Goal: Information Seeking & Learning: Find specific fact

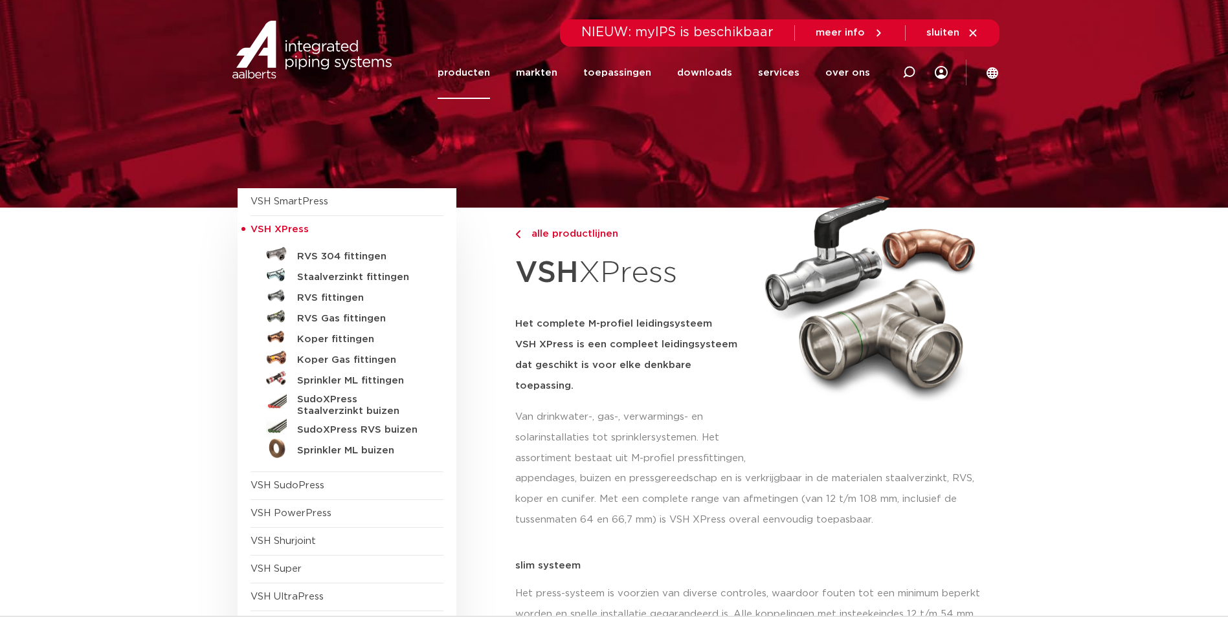
click at [367, 267] on link "Staalverzinkt fittingen" at bounding box center [346, 275] width 193 height 21
click at [365, 271] on link "Staalverzinkt fittingen" at bounding box center [346, 275] width 193 height 21
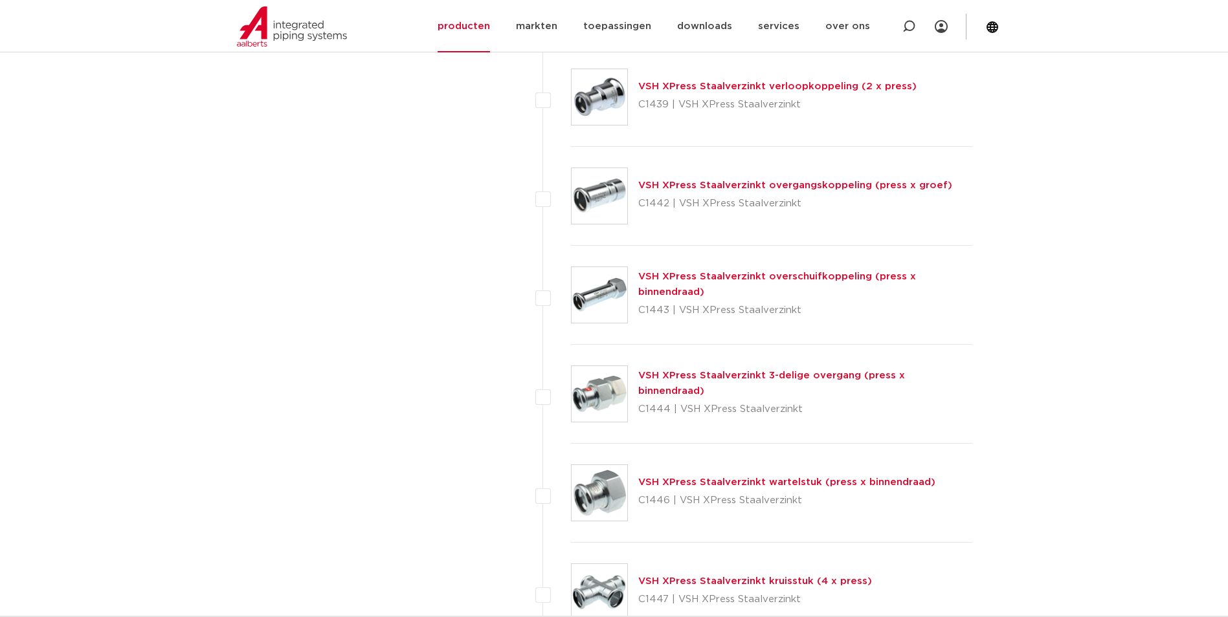
scroll to position [3160, 0]
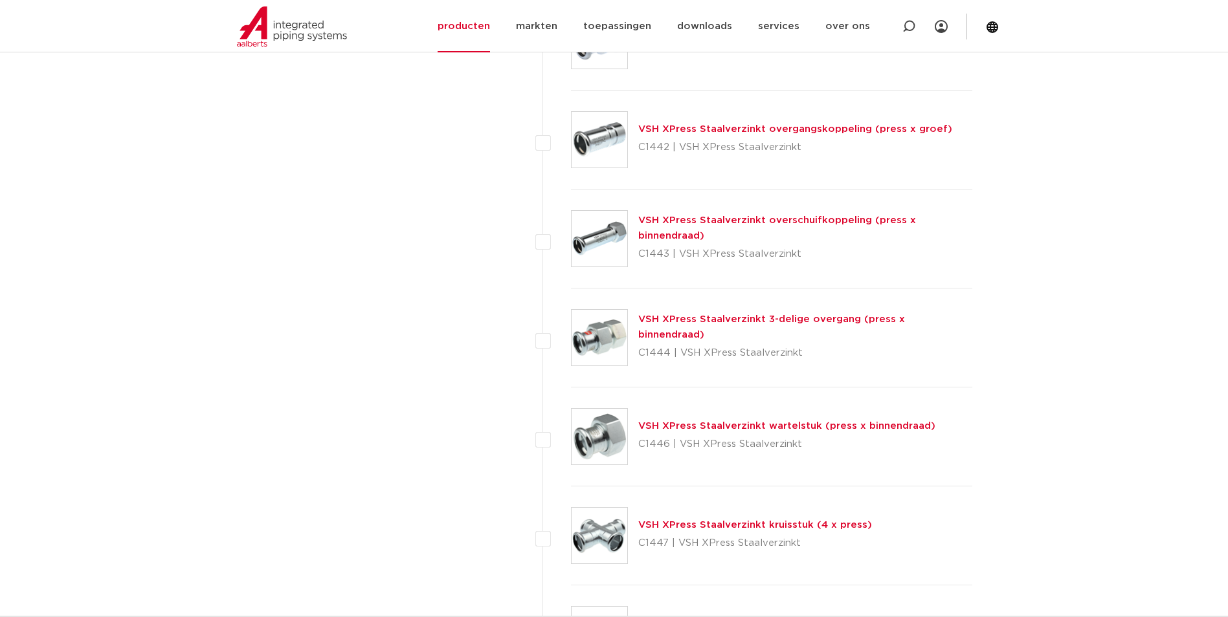
click at [777, 423] on link "VSH XPress Staalverzinkt wartelstuk (press x binnendraad)" at bounding box center [786, 426] width 297 height 10
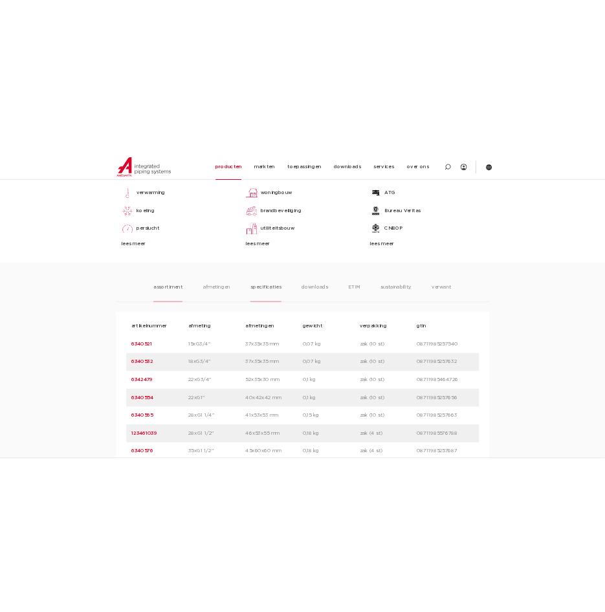
scroll to position [647, 0]
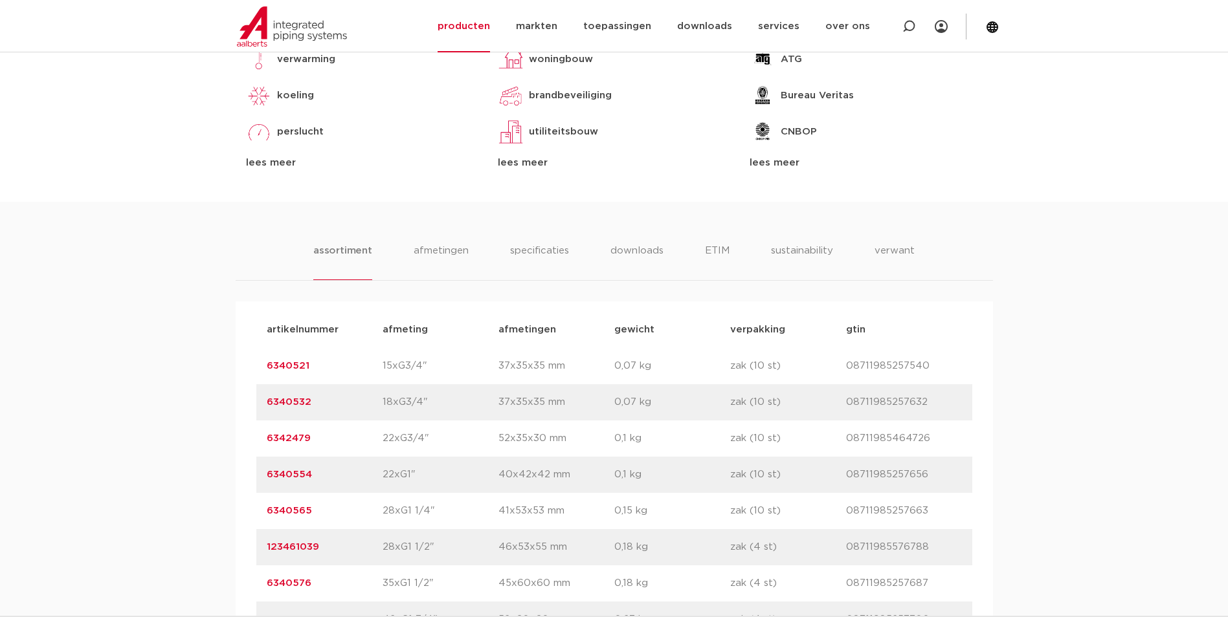
drag, startPoint x: 319, startPoint y: 438, endPoint x: 261, endPoint y: 438, distance: 58.2
click at [261, 438] on div "artikelnummer 6342479 afmeting 22xG3/4" afmetingen 52x35x30 mm gewicht 0,1 kg v…" at bounding box center [614, 439] width 716 height 36
drag, startPoint x: 261, startPoint y: 438, endPoint x: 278, endPoint y: 434, distance: 17.3
copy link "6342479"
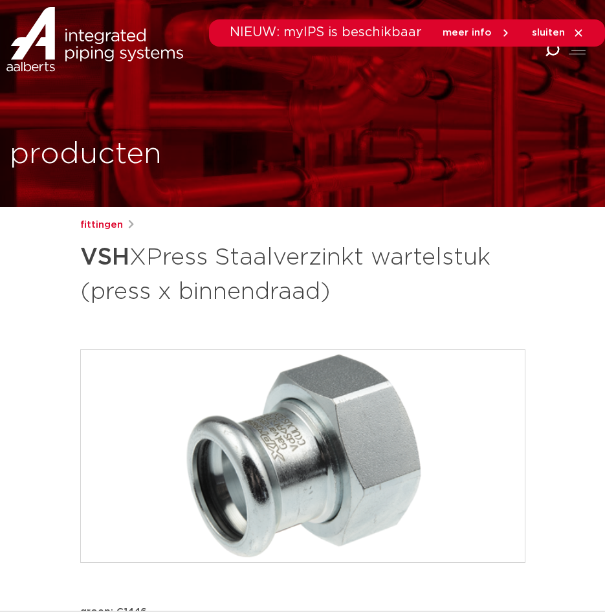
scroll to position [0, 0]
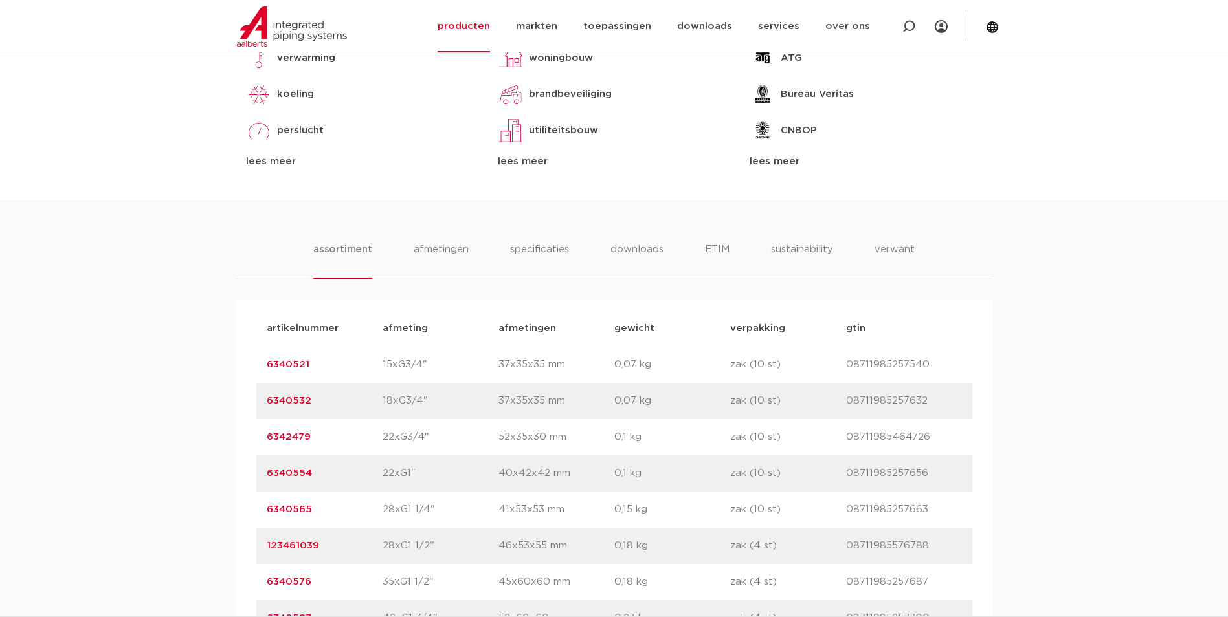
scroll to position [777, 0]
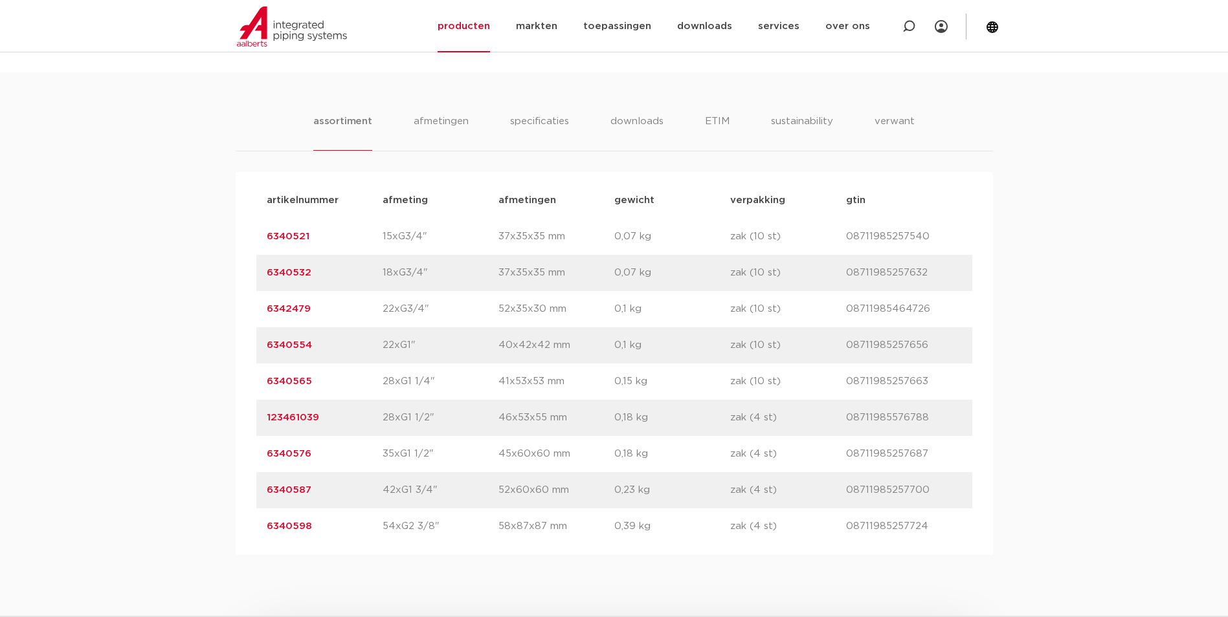
drag, startPoint x: 304, startPoint y: 236, endPoint x: 263, endPoint y: 236, distance: 40.8
click at [263, 236] on div "artikelnummer 6340521 afmeting 15xG3/4" afmetingen 37x35x35 mm gewicht 0,07 kg …" at bounding box center [614, 237] width 716 height 36
copy link "6340521"
drag, startPoint x: 320, startPoint y: 456, endPoint x: 269, endPoint y: 456, distance: 50.5
click at [269, 456] on p "6340576" at bounding box center [325, 455] width 116 height 16
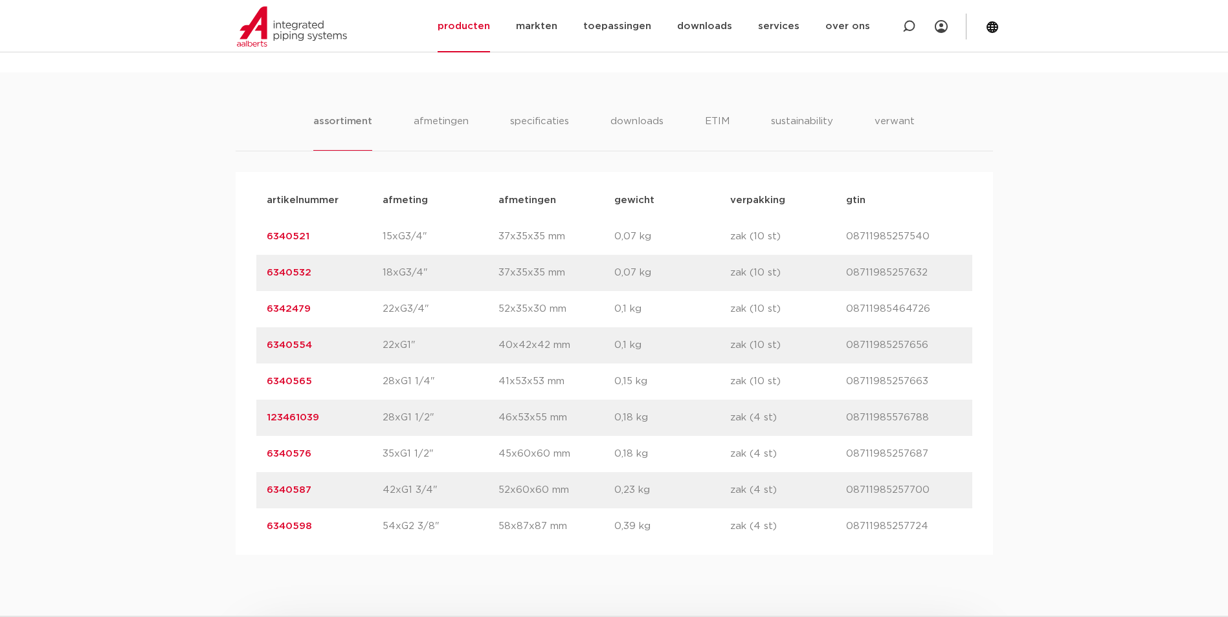
copy link "6340576"
click at [352, 344] on p "6340554" at bounding box center [325, 346] width 116 height 16
drag, startPoint x: 289, startPoint y: 340, endPoint x: 252, endPoint y: 340, distance: 37.5
click at [252, 340] on div "artikelnummer afmeting afmetingen gewicht verpakking gtin artikelnummer 6340521…" at bounding box center [614, 363] width 757 height 383
drag, startPoint x: 252, startPoint y: 340, endPoint x: 291, endPoint y: 341, distance: 39.5
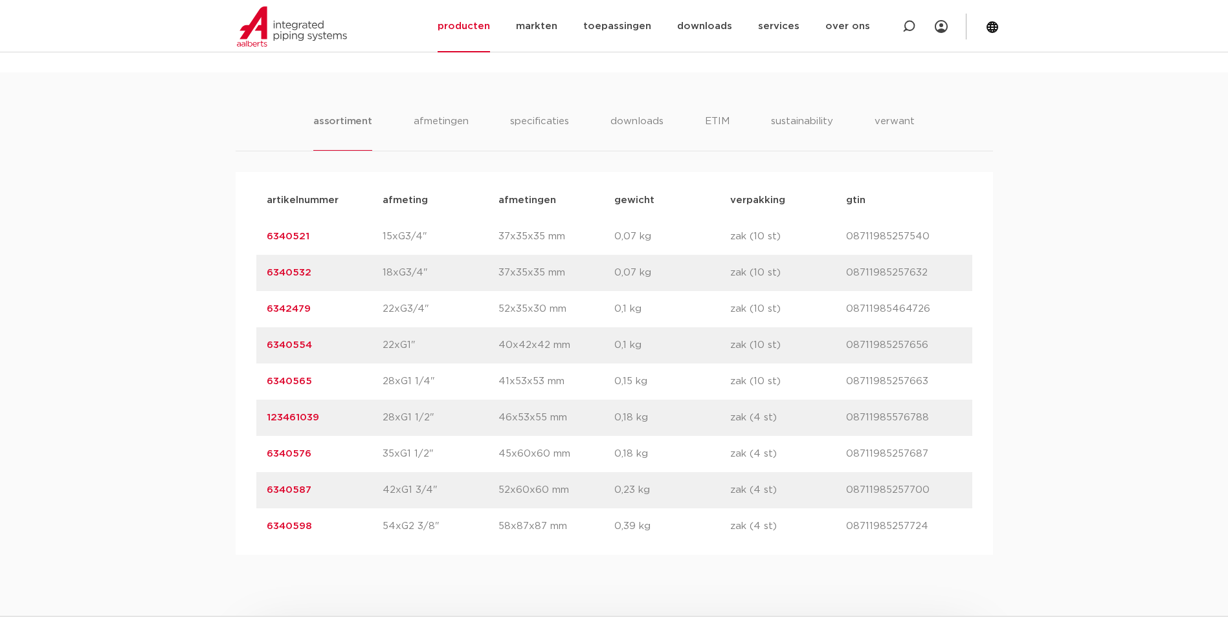
copy link "6340554"
click at [313, 386] on p "6340565" at bounding box center [325, 382] width 116 height 16
drag, startPoint x: 312, startPoint y: 381, endPoint x: 260, endPoint y: 381, distance: 52.4
click at [260, 381] on div "artikelnummer 6340565 afmeting 28xG1 1/4" afmetingen 41x53x53 mm gewicht 0,15 k…" at bounding box center [614, 382] width 716 height 36
copy link "6340565"
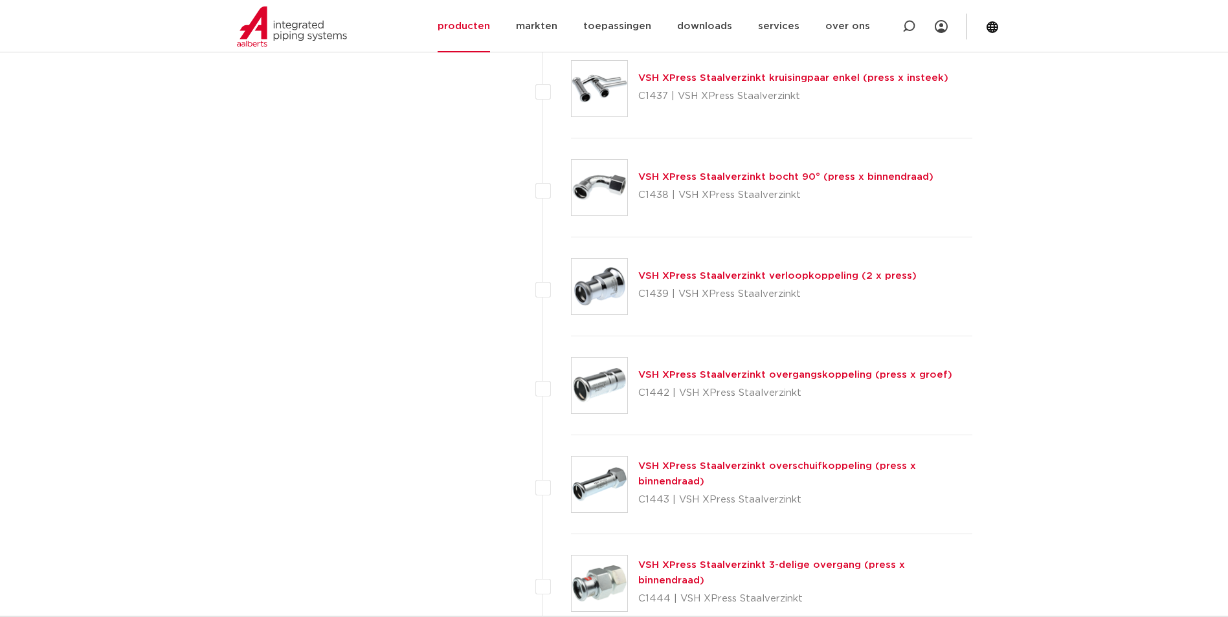
scroll to position [2901, 0]
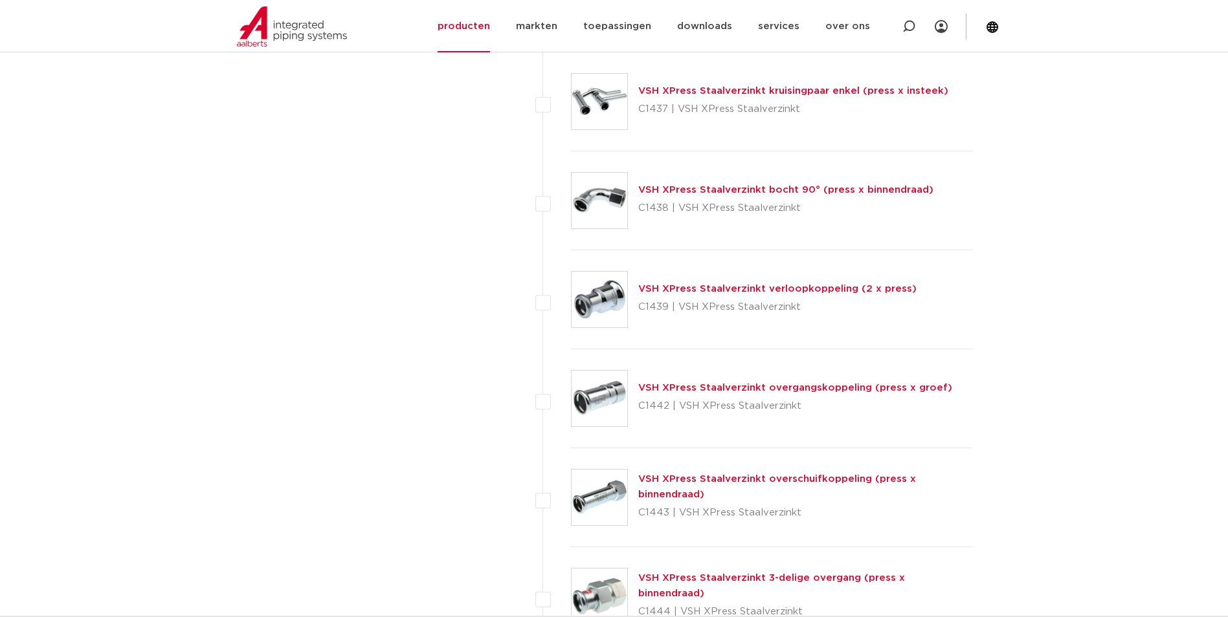
click at [718, 295] on div "VSH XPress Staalverzinkt verloopkoppeling (2 x press) C1439 | VSH XPress Staalv…" at bounding box center [777, 300] width 278 height 36
click at [724, 292] on link "VSH XPress Staalverzinkt verloopkoppeling (2 x press)" at bounding box center [777, 289] width 278 height 10
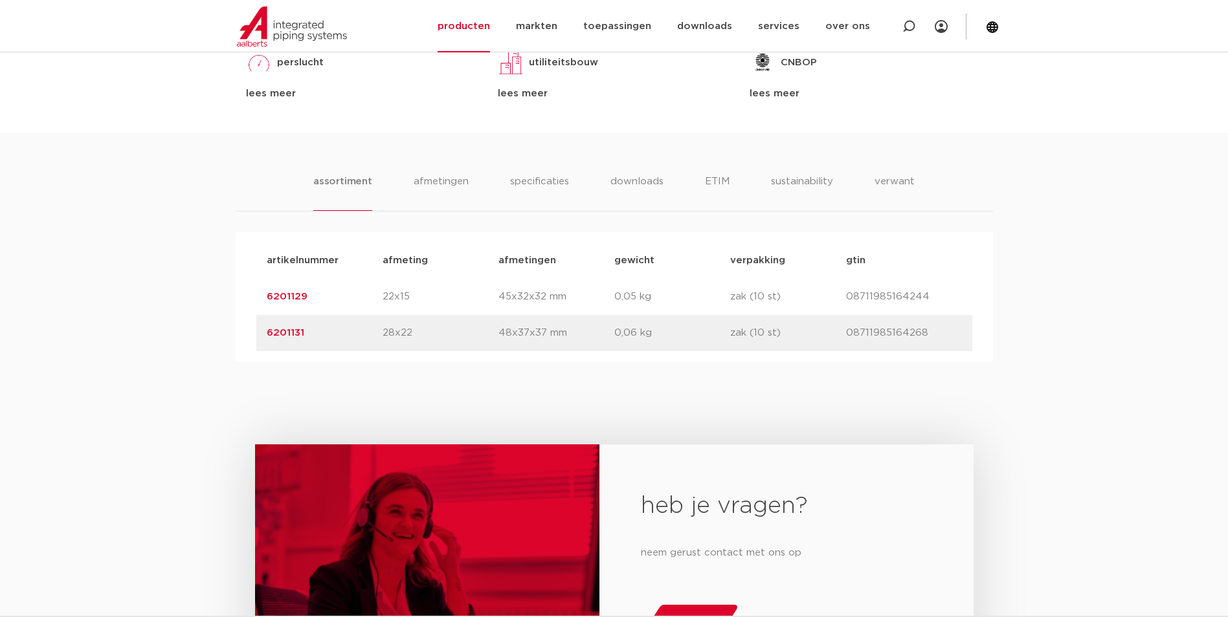
scroll to position [906, 0]
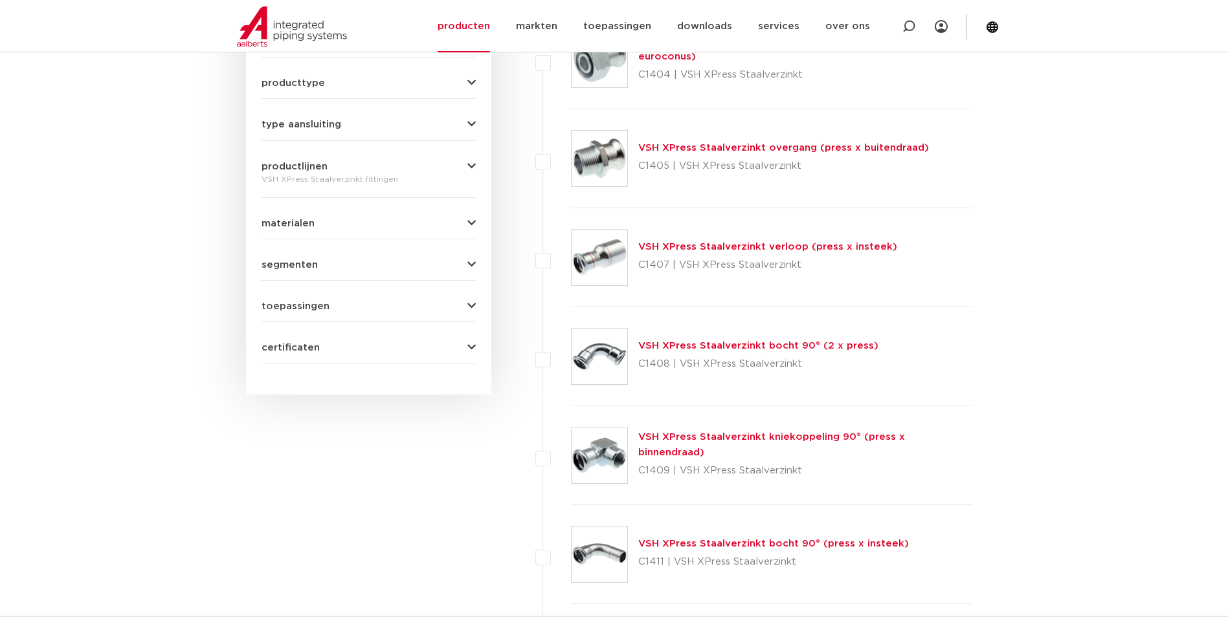
scroll to position [582, 0]
